Goal: Transaction & Acquisition: Purchase product/service

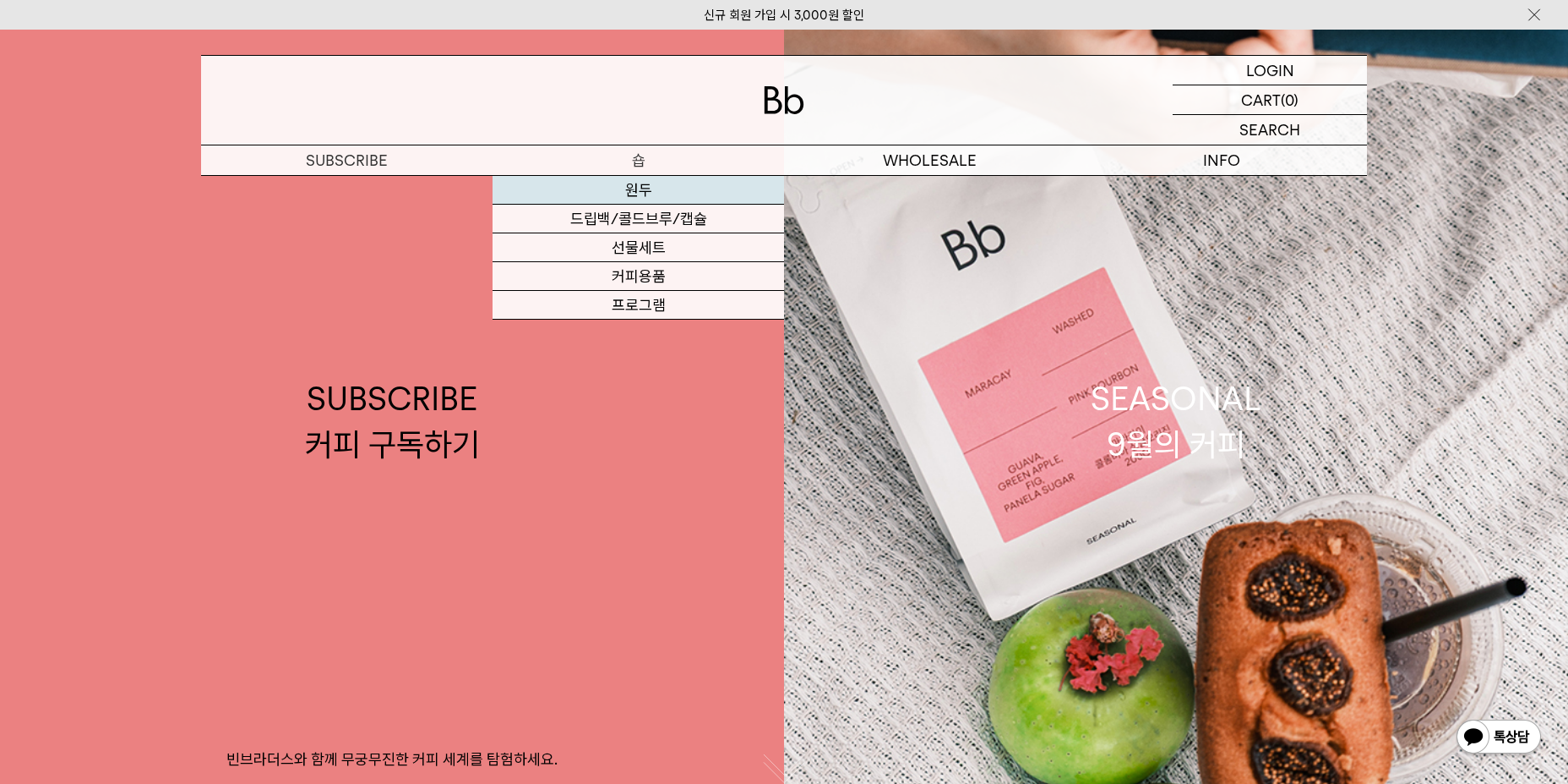
click at [690, 198] on link "원두" at bounding box center [639, 190] width 292 height 29
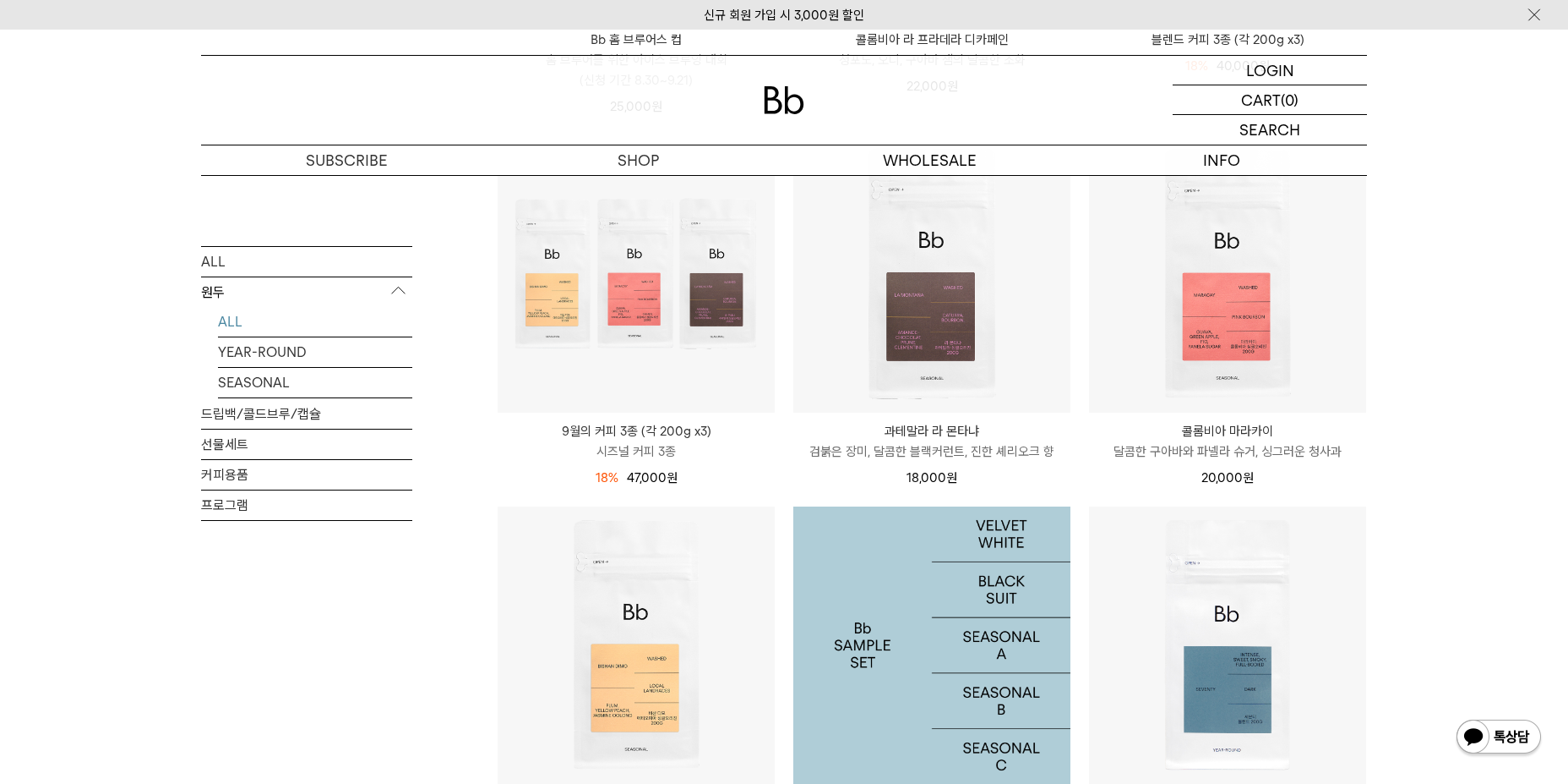
scroll to position [592, 0]
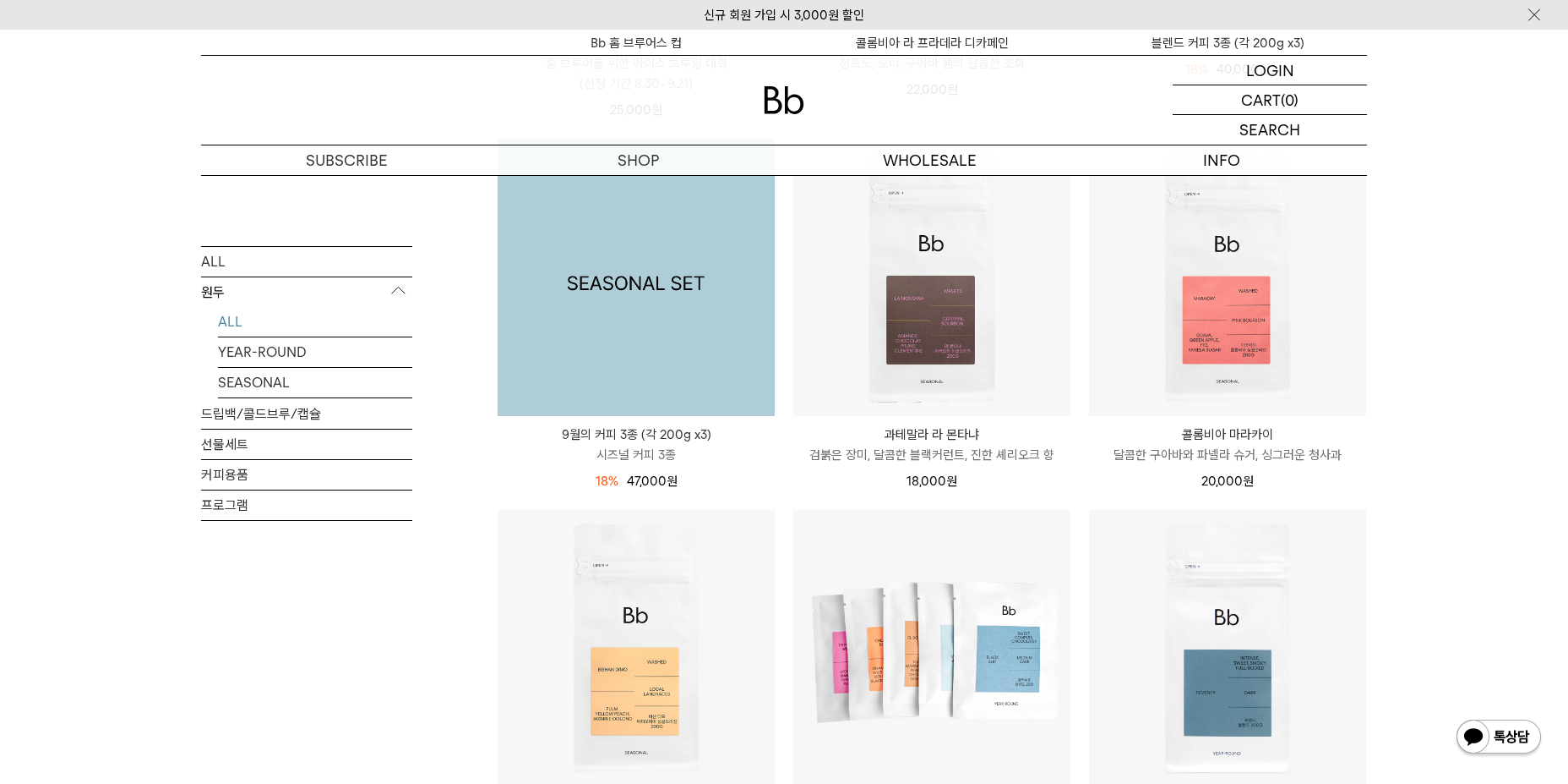
click at [728, 336] on img at bounding box center [636, 277] width 277 height 278
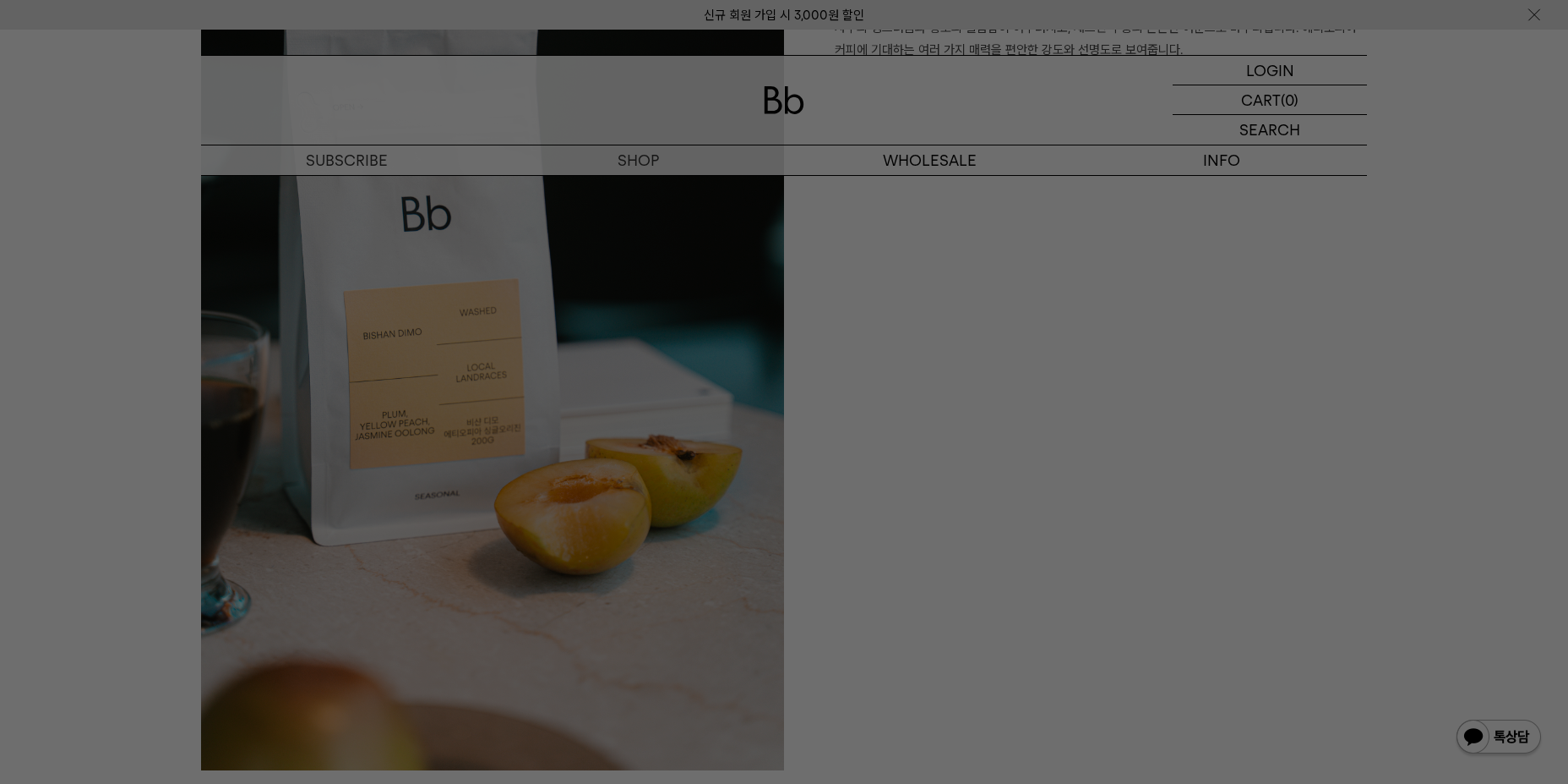
scroll to position [1522, 0]
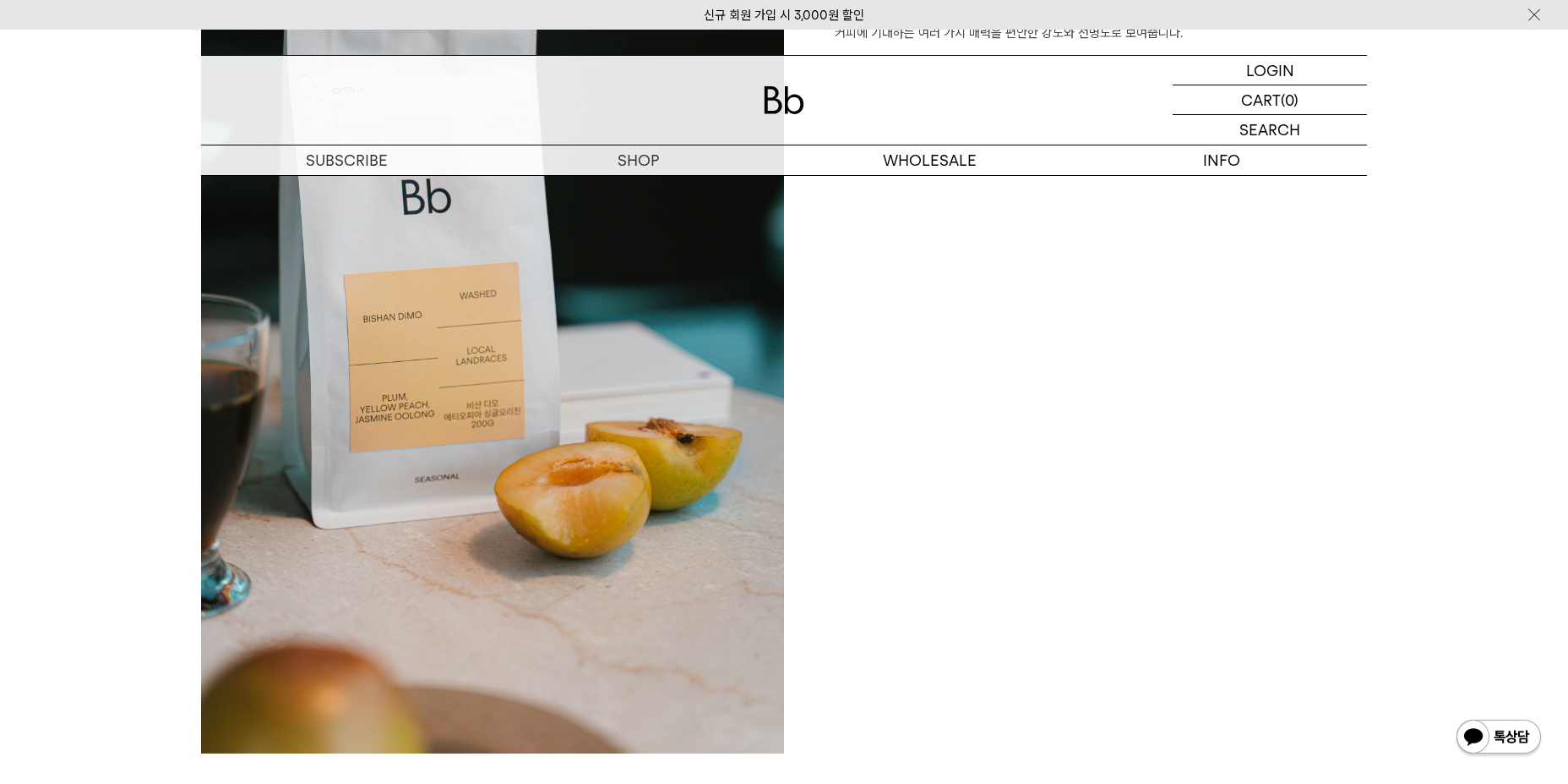
click at [1015, 503] on div "에티오피아 비샨 디모 테이스팅 노트: 자두, 황도, 재스민 우롱 자두의 싱그러움과 황도의 달콤함이 어우러지고, 재스민 우롱의 은은한 여운으로 …" at bounding box center [1074, 316] width 583 height 907
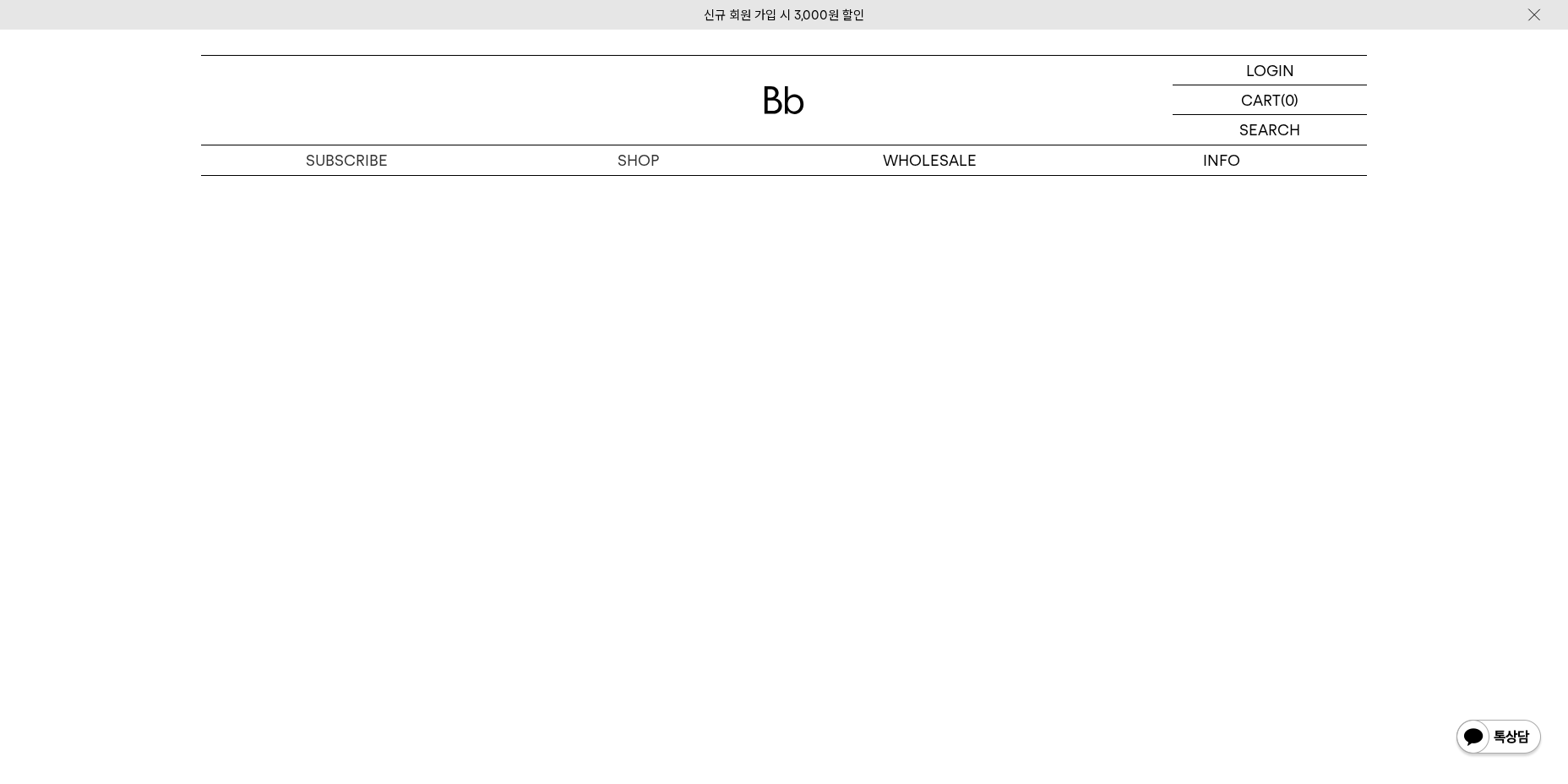
scroll to position [4396, 0]
